Goal: Find specific page/section: Find specific page/section

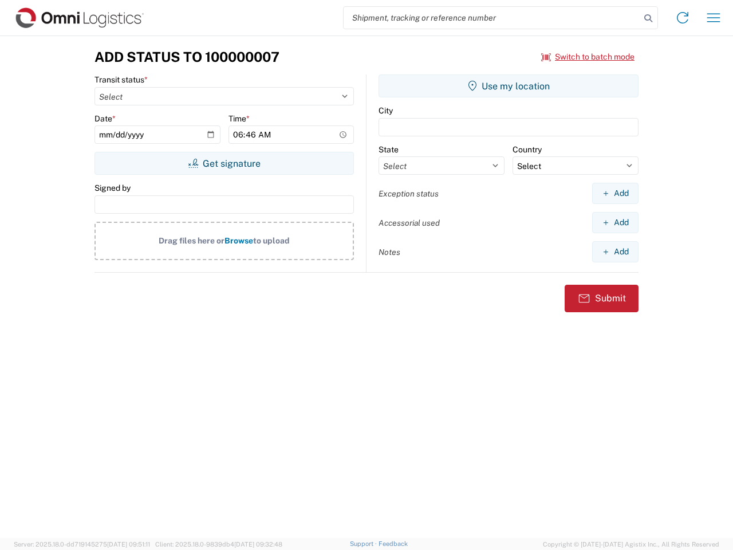
click at [492, 18] on input "search" at bounding box center [492, 18] width 297 height 22
click at [648, 18] on icon at bounding box center [648, 18] width 16 height 16
click at [683, 18] on icon at bounding box center [683, 18] width 18 height 18
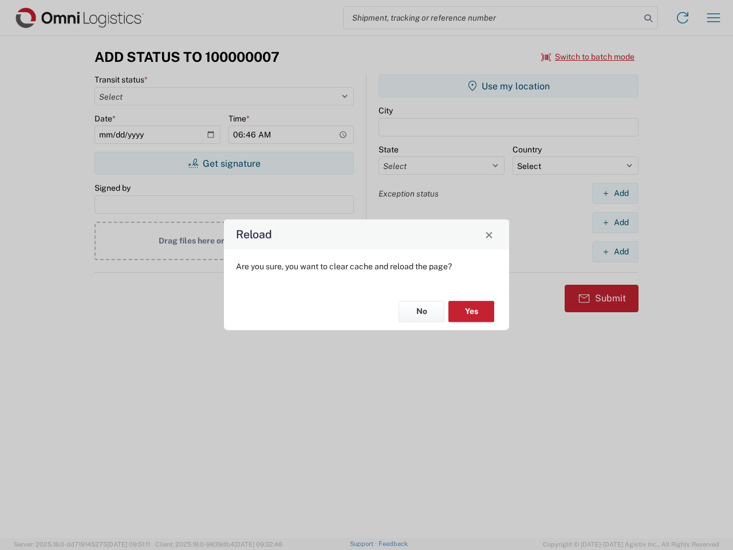
click at [714, 18] on div "Reload Are you sure, you want to clear cache and reload the page? No Yes" at bounding box center [366, 275] width 733 height 550
click at [588, 57] on div "Reload Are you sure, you want to clear cache and reload the page? No Yes" at bounding box center [366, 275] width 733 height 550
click at [224, 163] on div "Reload Are you sure, you want to clear cache and reload the page? No Yes" at bounding box center [366, 275] width 733 height 550
click at [509, 86] on div "Reload Are you sure, you want to clear cache and reload the page? No Yes" at bounding box center [366, 275] width 733 height 550
click at [615, 193] on div "Reload Are you sure, you want to clear cache and reload the page? No Yes" at bounding box center [366, 275] width 733 height 550
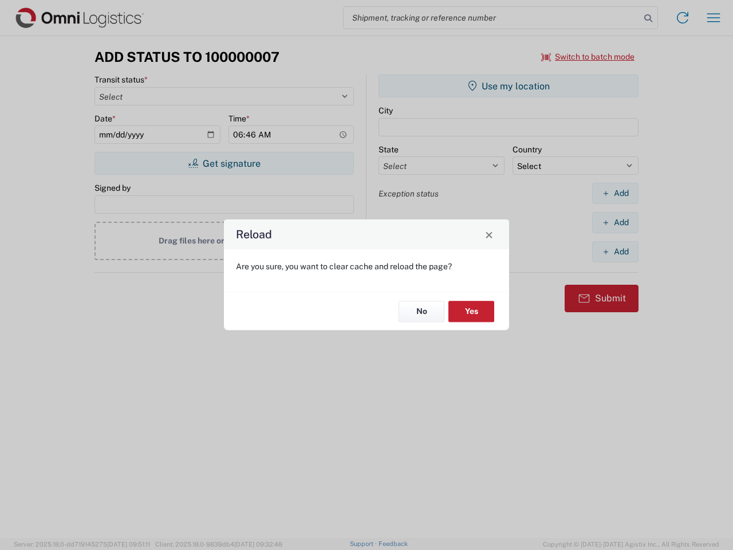
click at [615, 222] on div "Reload Are you sure, you want to clear cache and reload the page? No Yes" at bounding box center [366, 275] width 733 height 550
click at [615, 251] on div "Reload Are you sure, you want to clear cache and reload the page? No Yes" at bounding box center [366, 275] width 733 height 550
